Goal: Task Accomplishment & Management: Manage account settings

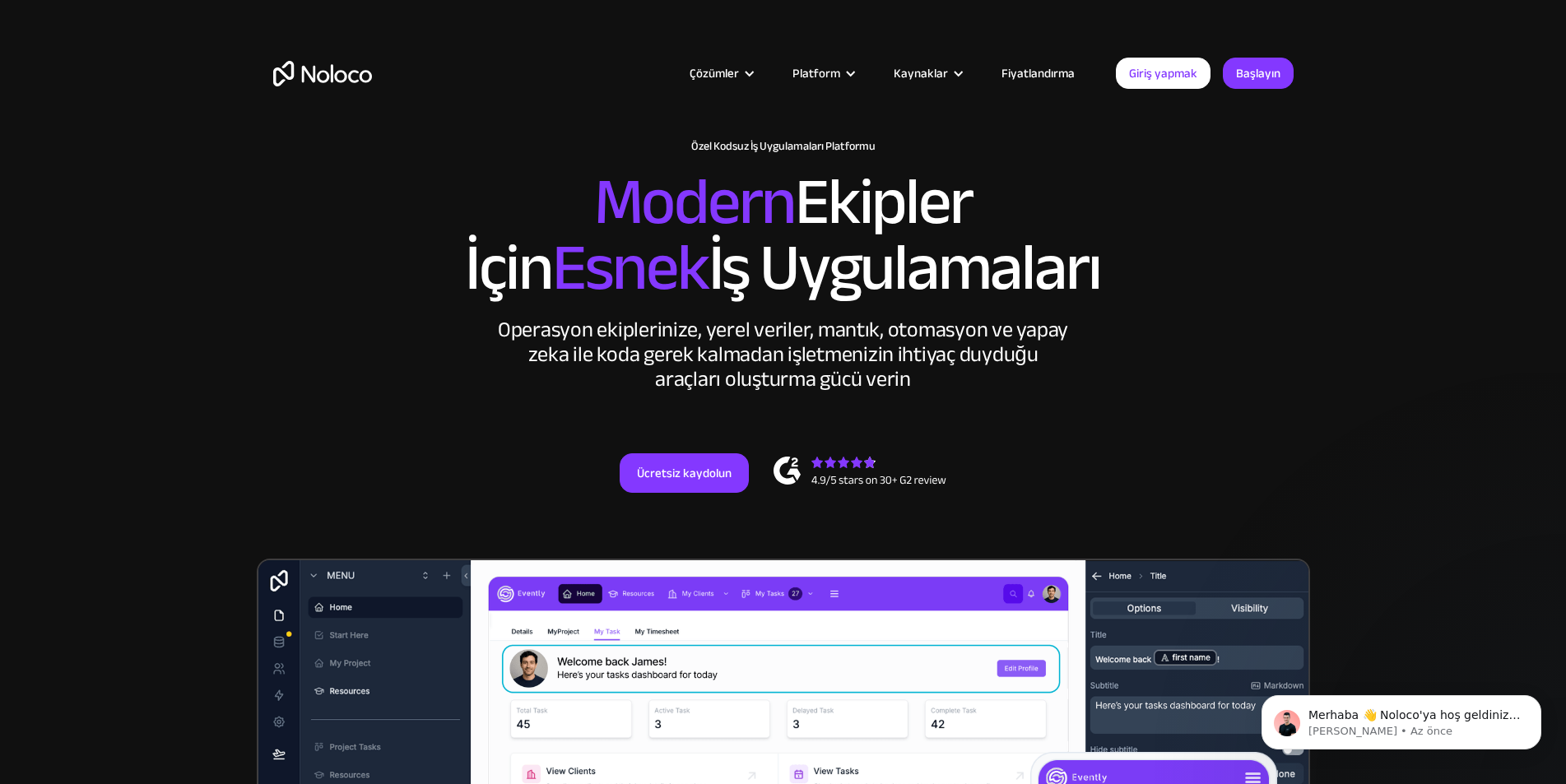
click at [1070, 9] on div "Çözümler Kullanım Örnekleri İş Türleri Proje Yönetimi Tamamen özelleştirilebili…" at bounding box center [783, 77] width 1566 height 154
click at [1254, 71] on font "Başlayın" at bounding box center [1259, 74] width 45 height 23
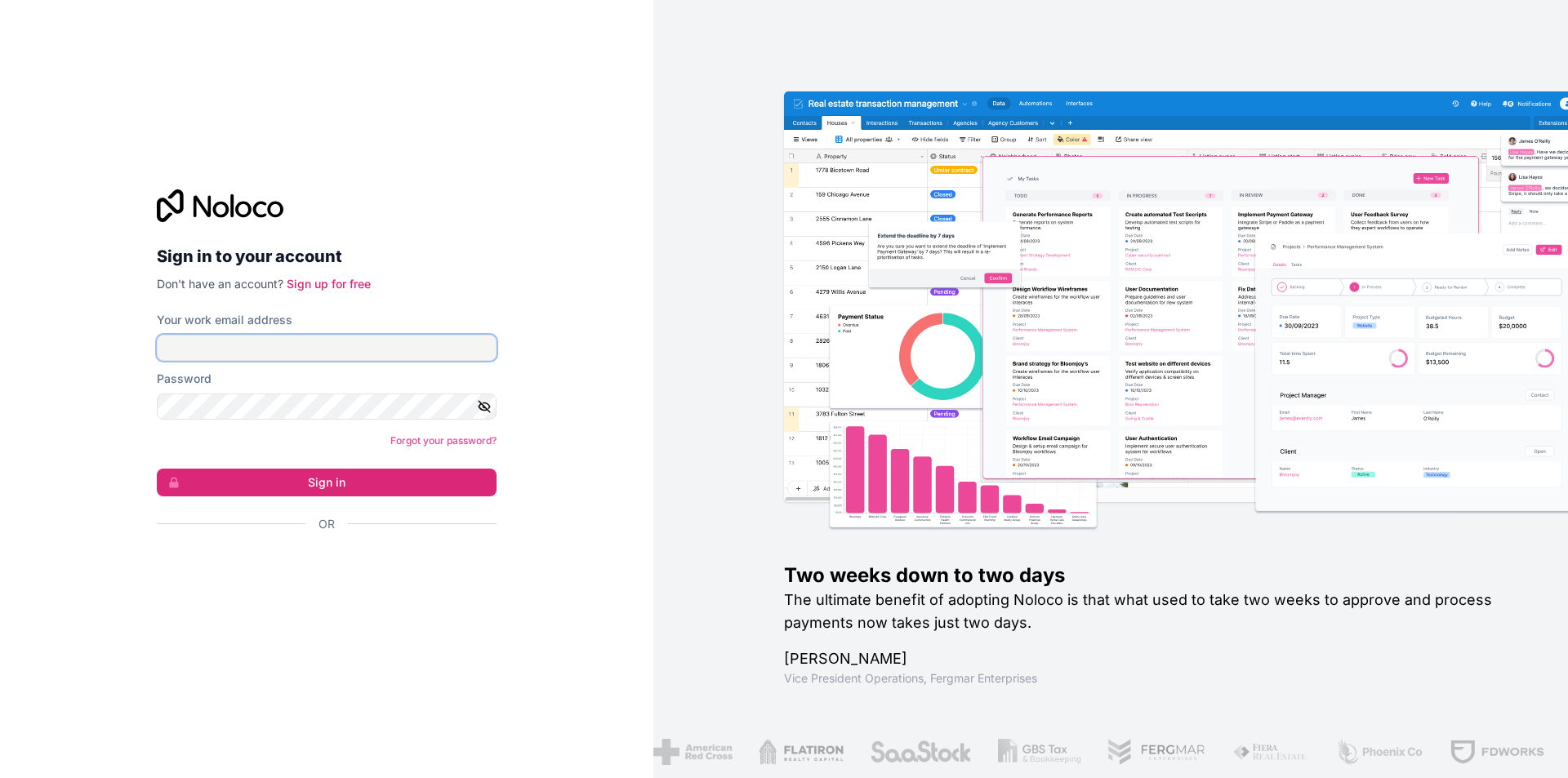
click at [364, 348] on input "Your work email address" at bounding box center [326, 348] width 340 height 26
type input "b"
type input "[EMAIL_ADDRESS][DOMAIN_NAME]"
click at [157, 469] on button "Sign in" at bounding box center [326, 483] width 340 height 28
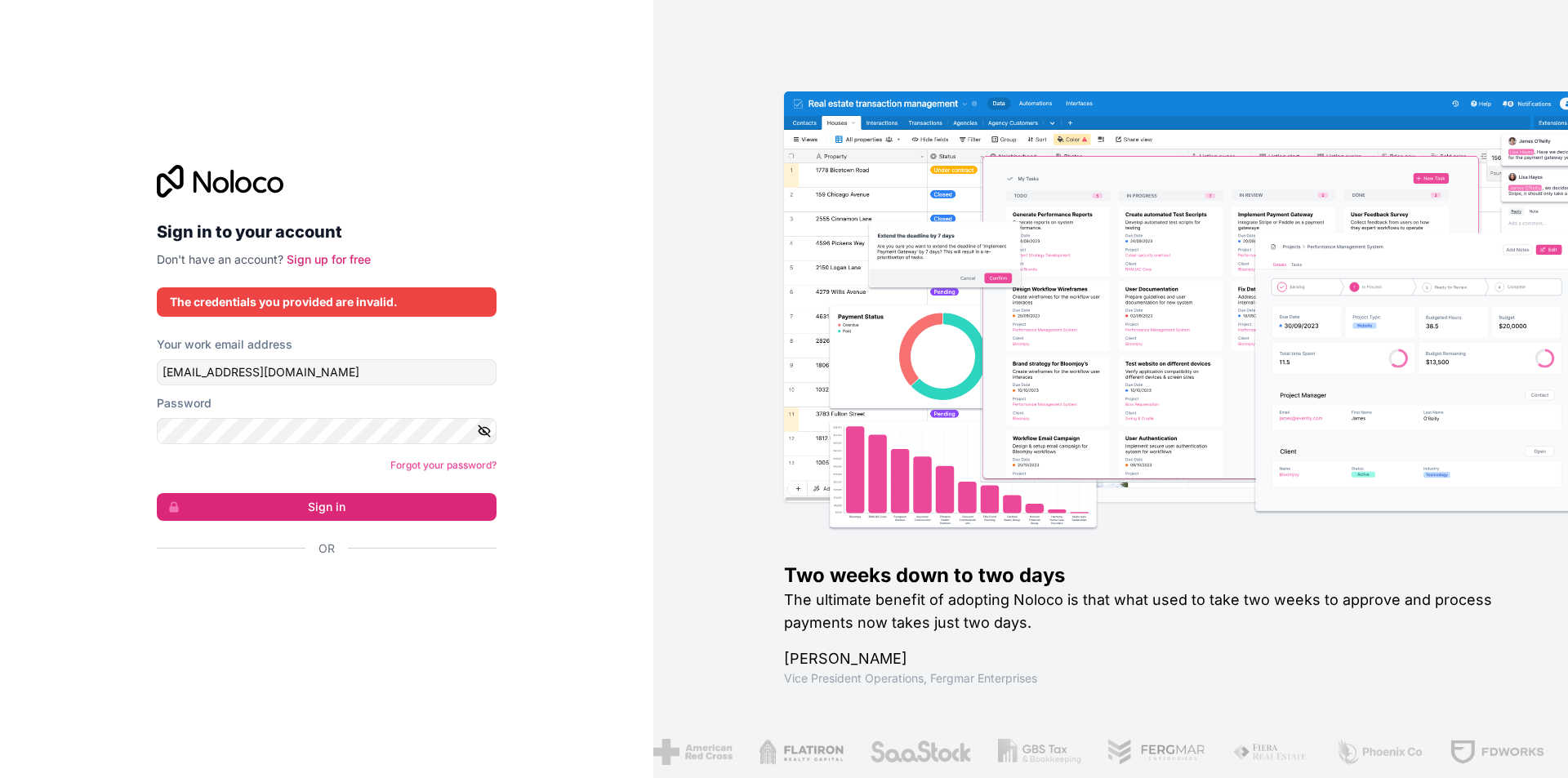
click at [480, 431] on icon "button" at bounding box center [485, 430] width 11 height 7
click at [299, 377] on input "[EMAIL_ADDRESS][DOMAIN_NAME]" at bounding box center [326, 372] width 340 height 26
click at [343, 369] on input "[EMAIL_ADDRESS][DOMAIN_NAME]" at bounding box center [326, 372] width 340 height 26
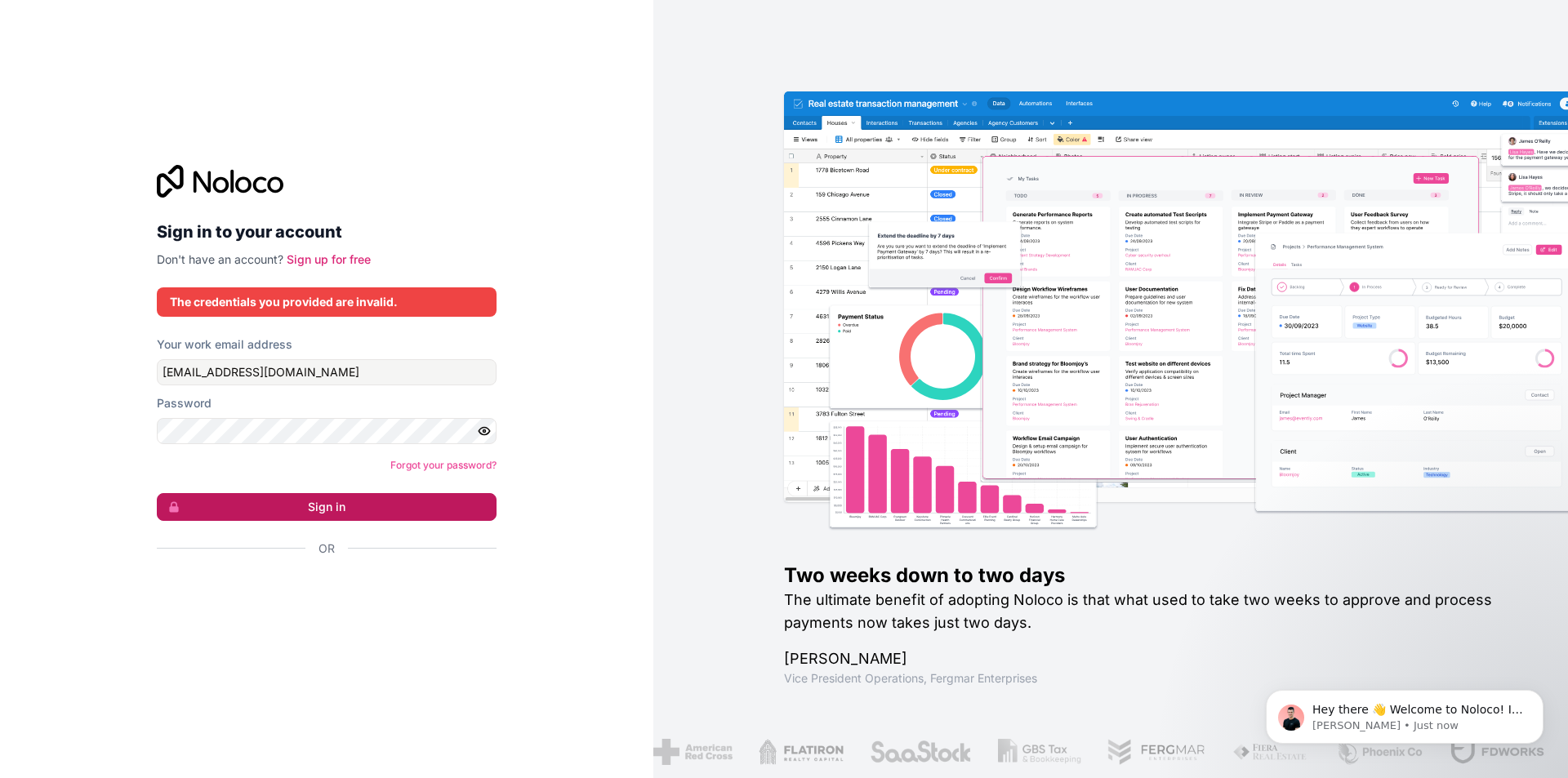
click at [354, 502] on button "Sign in" at bounding box center [326, 507] width 340 height 28
